Goal: Use online tool/utility: Utilize a website feature to perform a specific function

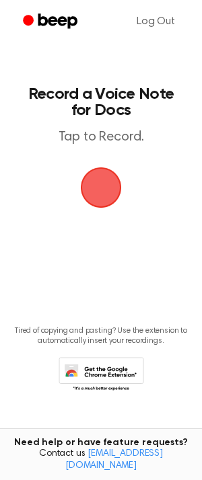
click at [99, 196] on span "button" at bounding box center [101, 188] width 38 height 38
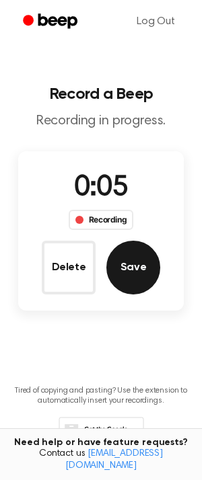
click at [124, 262] on button "Save" at bounding box center [133, 268] width 54 height 54
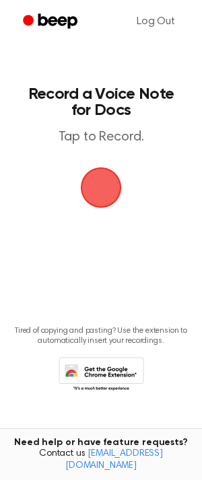
click at [93, 177] on span "button" at bounding box center [101, 187] width 41 height 41
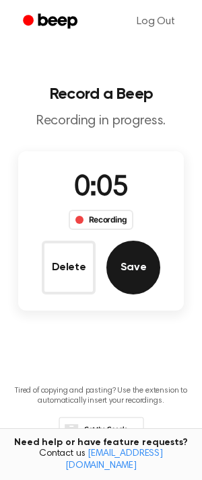
click at [135, 272] on button "Save" at bounding box center [133, 268] width 54 height 54
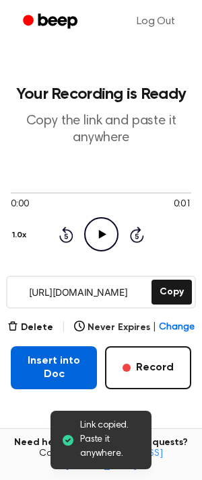
click at [68, 364] on button "Insert into Doc" at bounding box center [54, 367] width 86 height 43
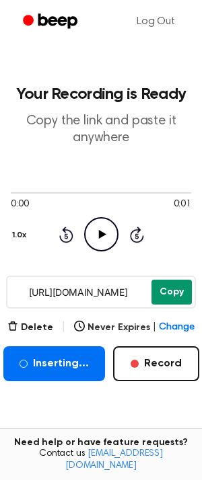
click at [176, 297] on button "Copy" at bounding box center [171, 292] width 40 height 25
